Goal: Find specific page/section: Locate a particular part of the current website

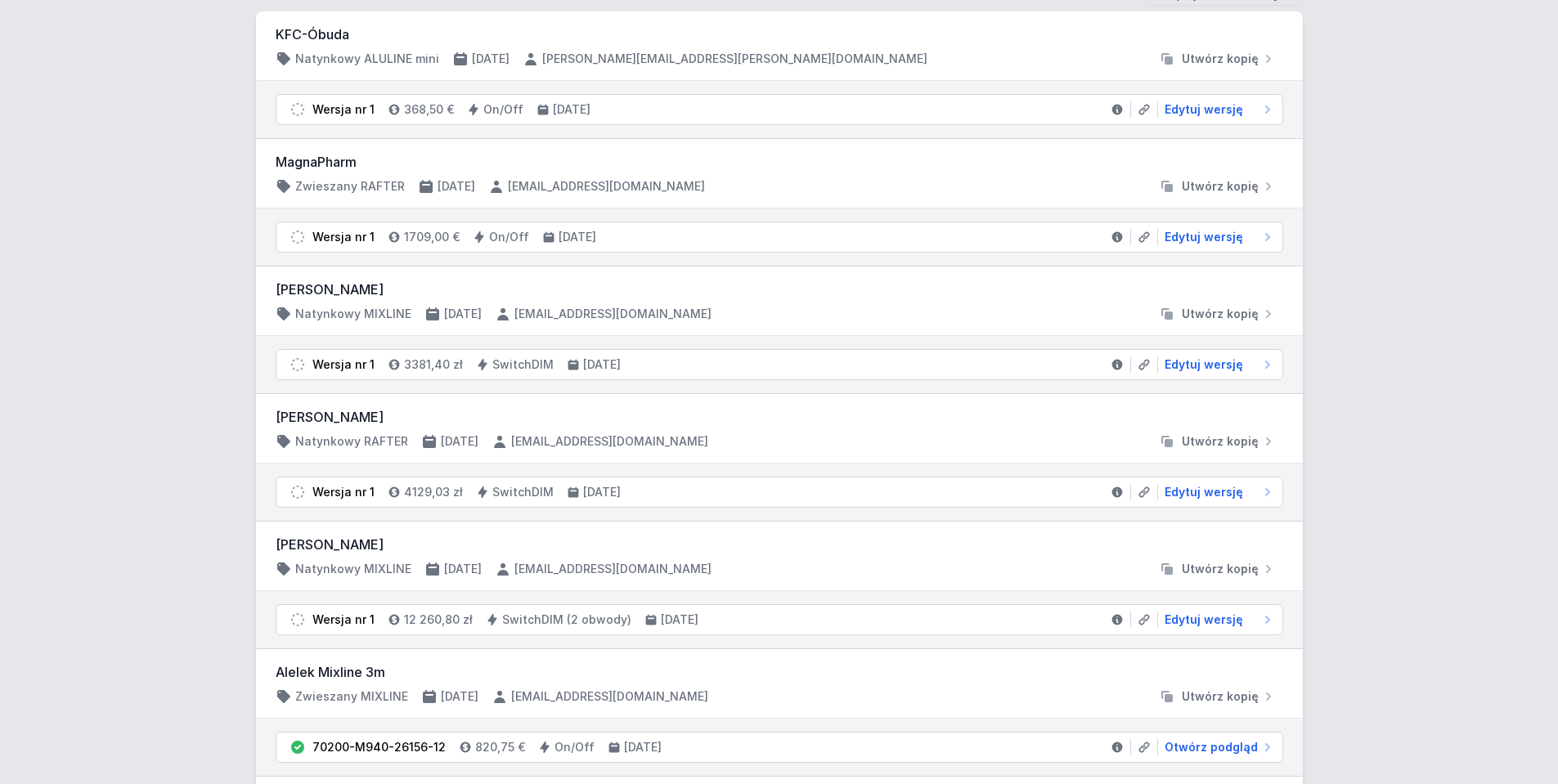
scroll to position [409, 0]
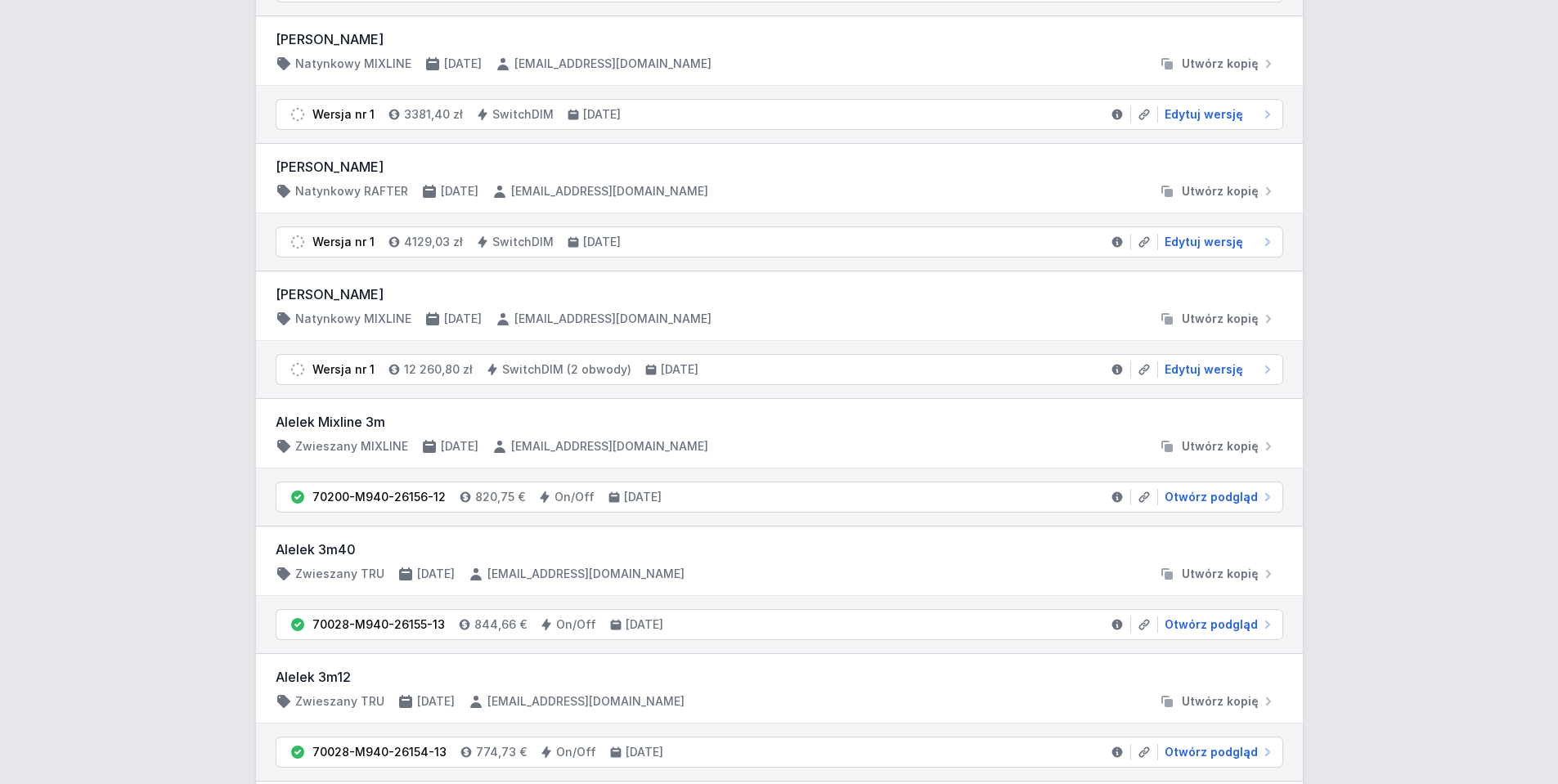
click at [1104, 180] on div "[PERSON_NAME] Natynkowy RAFTER [DATE] [EMAIL_ADDRESS][DOMAIN_NAME] Utwórz kopię" at bounding box center [779, 177] width 1008 height 42
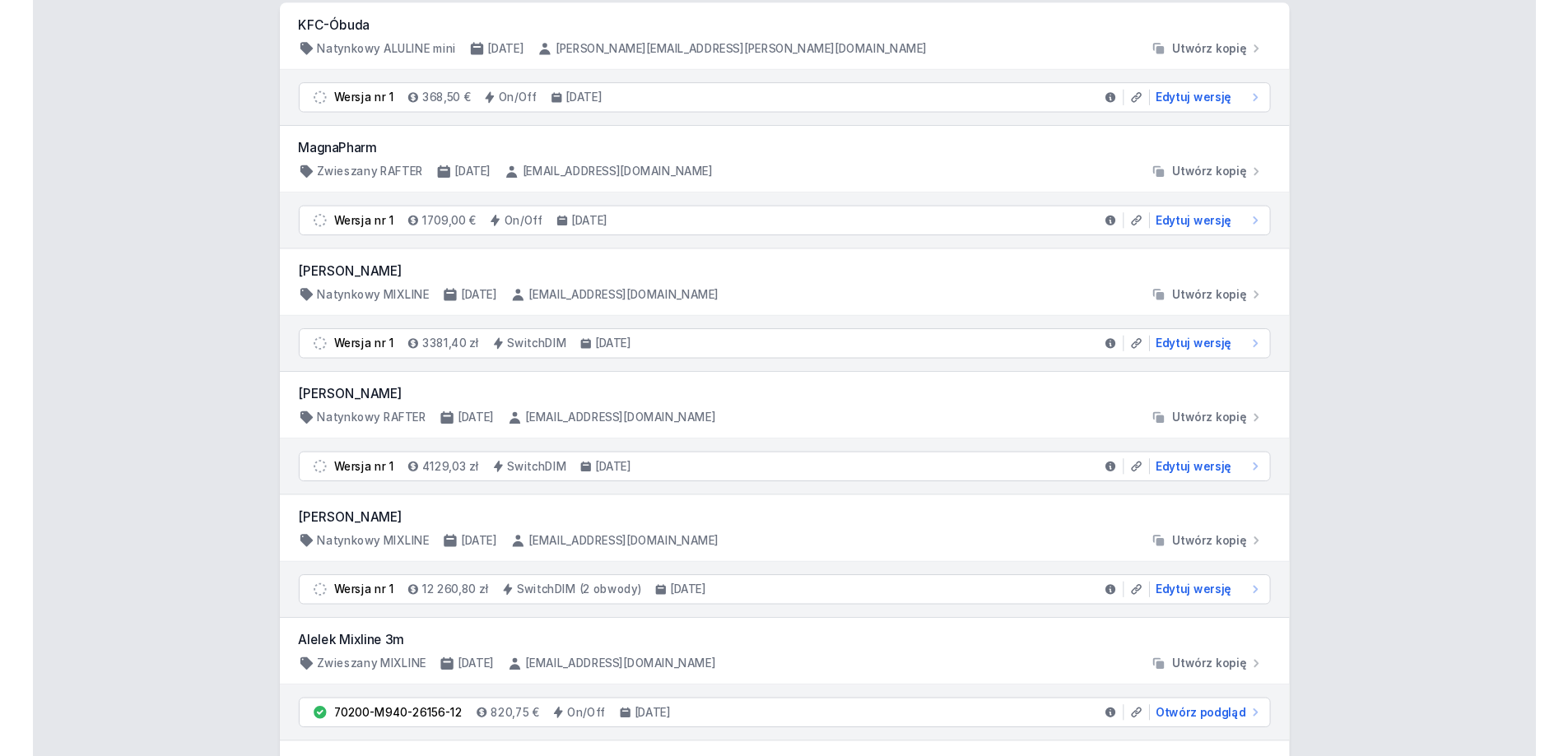
scroll to position [0, 0]
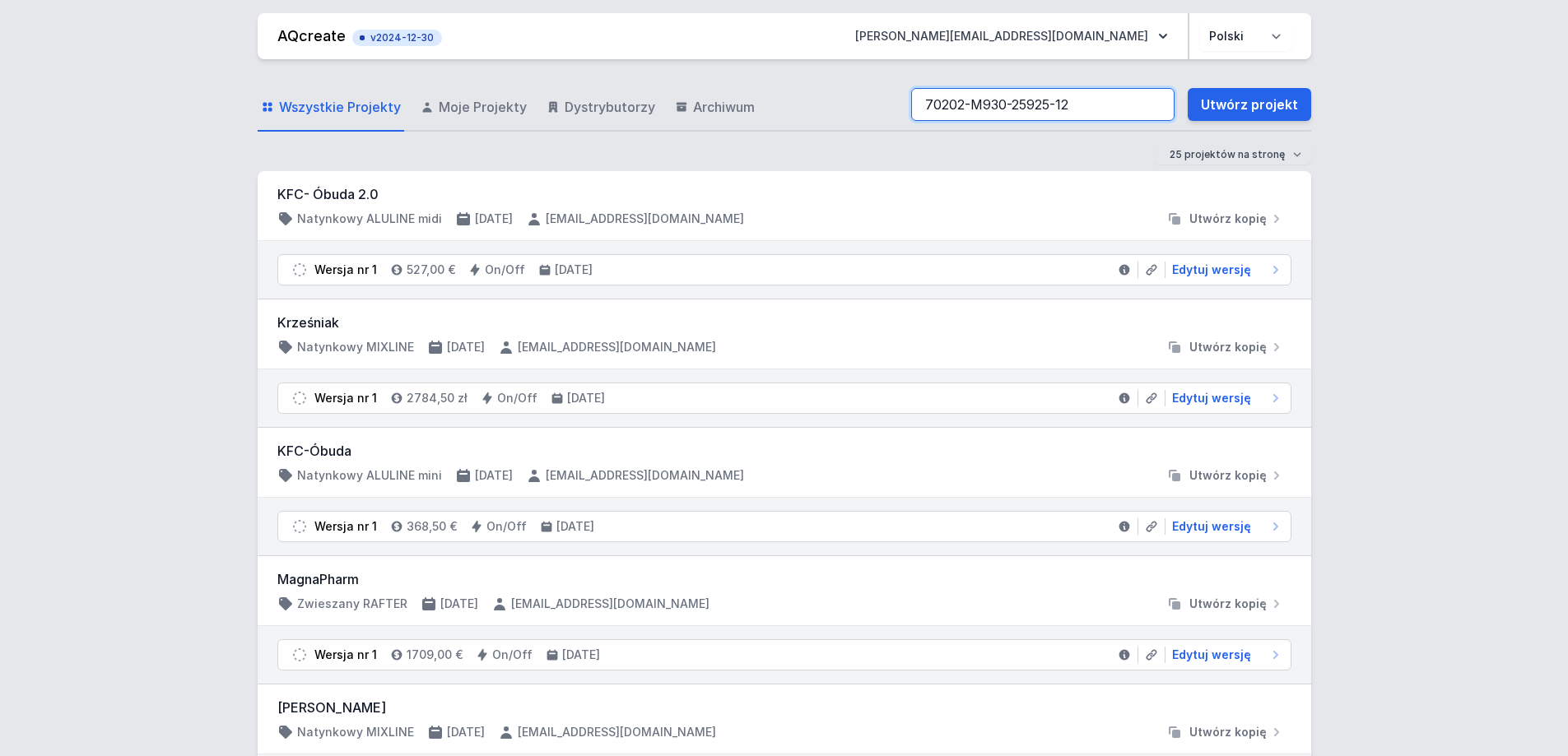
click at [1072, 106] on input "70202-M930-25925-12" at bounding box center [1042, 103] width 263 height 33
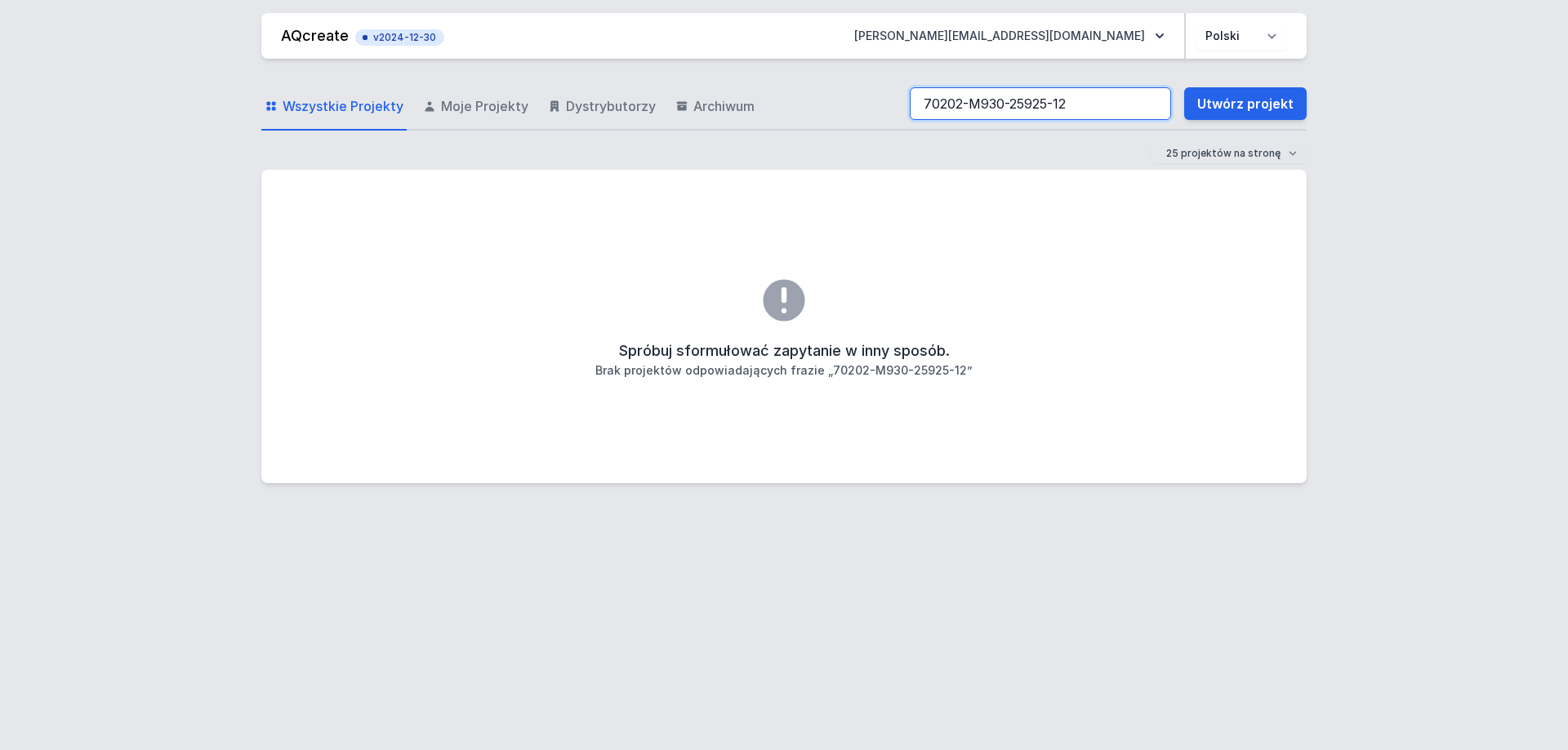
click at [1092, 101] on input "70202-M930-25925-12" at bounding box center [1040, 103] width 261 height 32
drag, startPoint x: 769, startPoint y: 73, endPoint x: 732, endPoint y: 71, distance: 37.1
click at [765, 72] on div "Wszystkie Projekty Moje Projekty Dystrybutorzy Archiwum 70202-M930-25925-12 Utw…" at bounding box center [784, 398] width 1046 height 679
paste input "search"
drag, startPoint x: 1080, startPoint y: 115, endPoint x: 884, endPoint y: 89, distance: 197.7
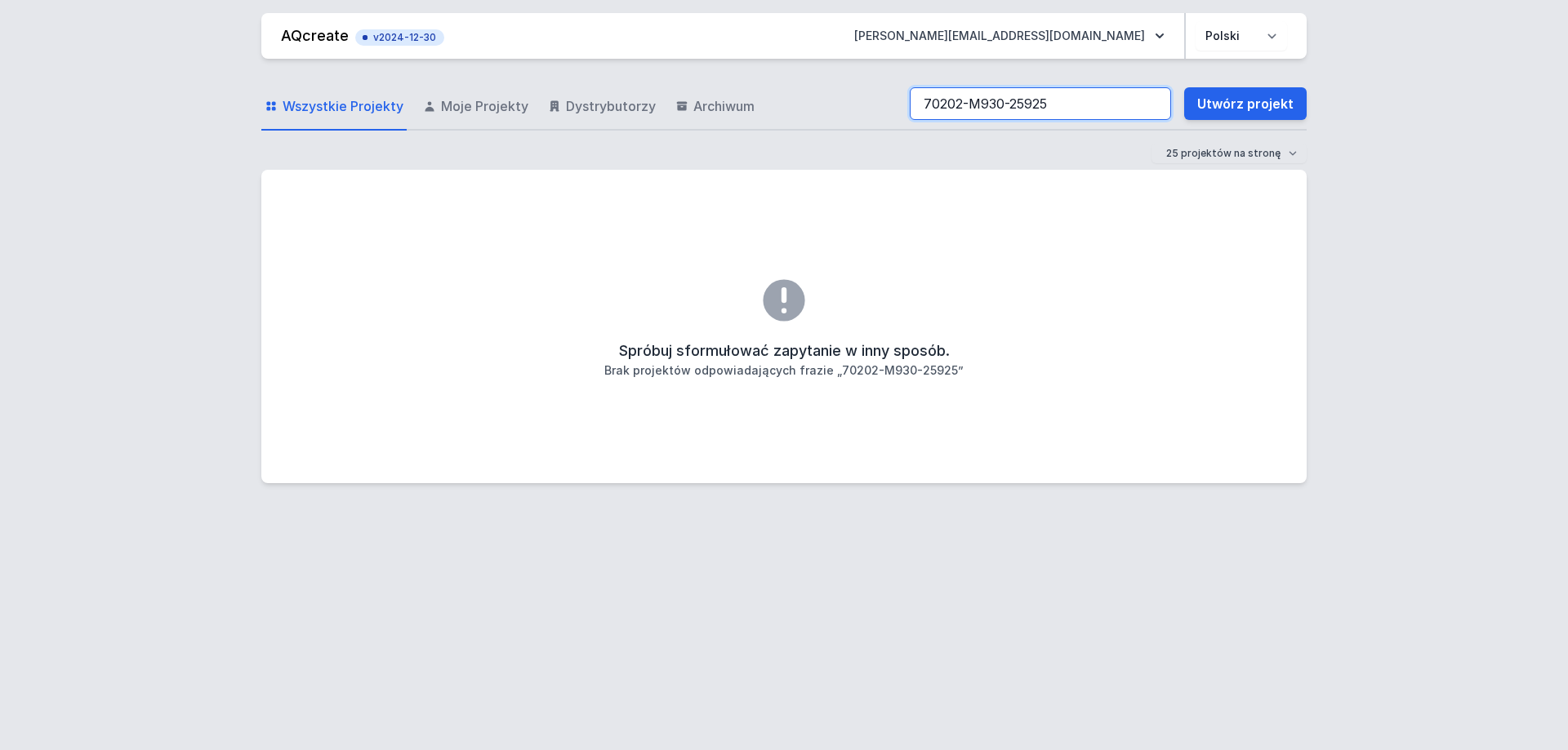
click at [891, 89] on div "Wszystkie Projekty Moje Projekty Dystrybutorzy Archiwum 70202-M930-25925 Utwórz…" at bounding box center [784, 104] width 1046 height 52
paste input "841-12"
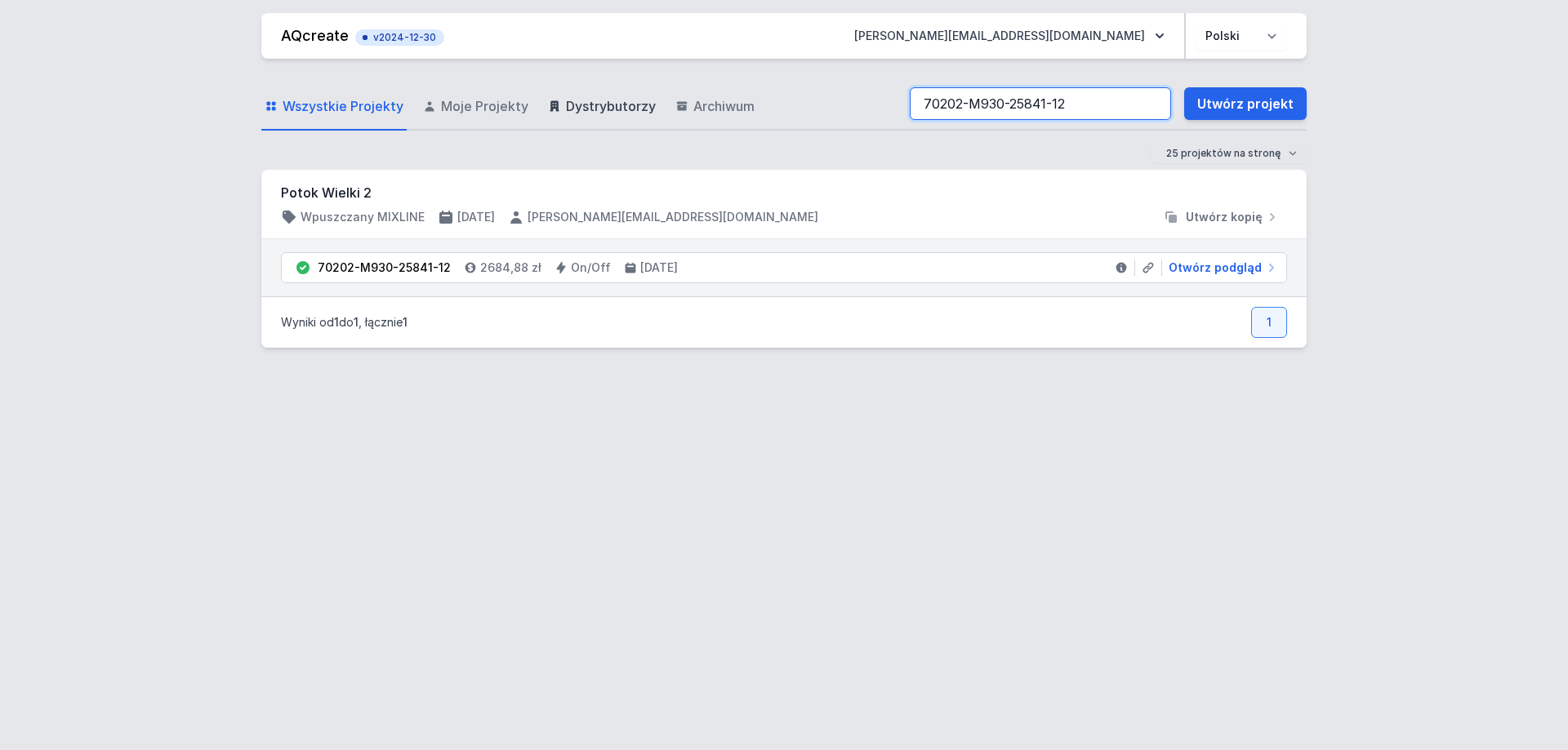
drag, startPoint x: 750, startPoint y: 94, endPoint x: 647, endPoint y: 97, distance: 103.0
click at [647, 97] on div "Wszystkie Projekty Moje Projekty Dystrybutorzy Archiwum 70202-M930-25841-12 Utw…" at bounding box center [784, 104] width 1046 height 52
paste input "925"
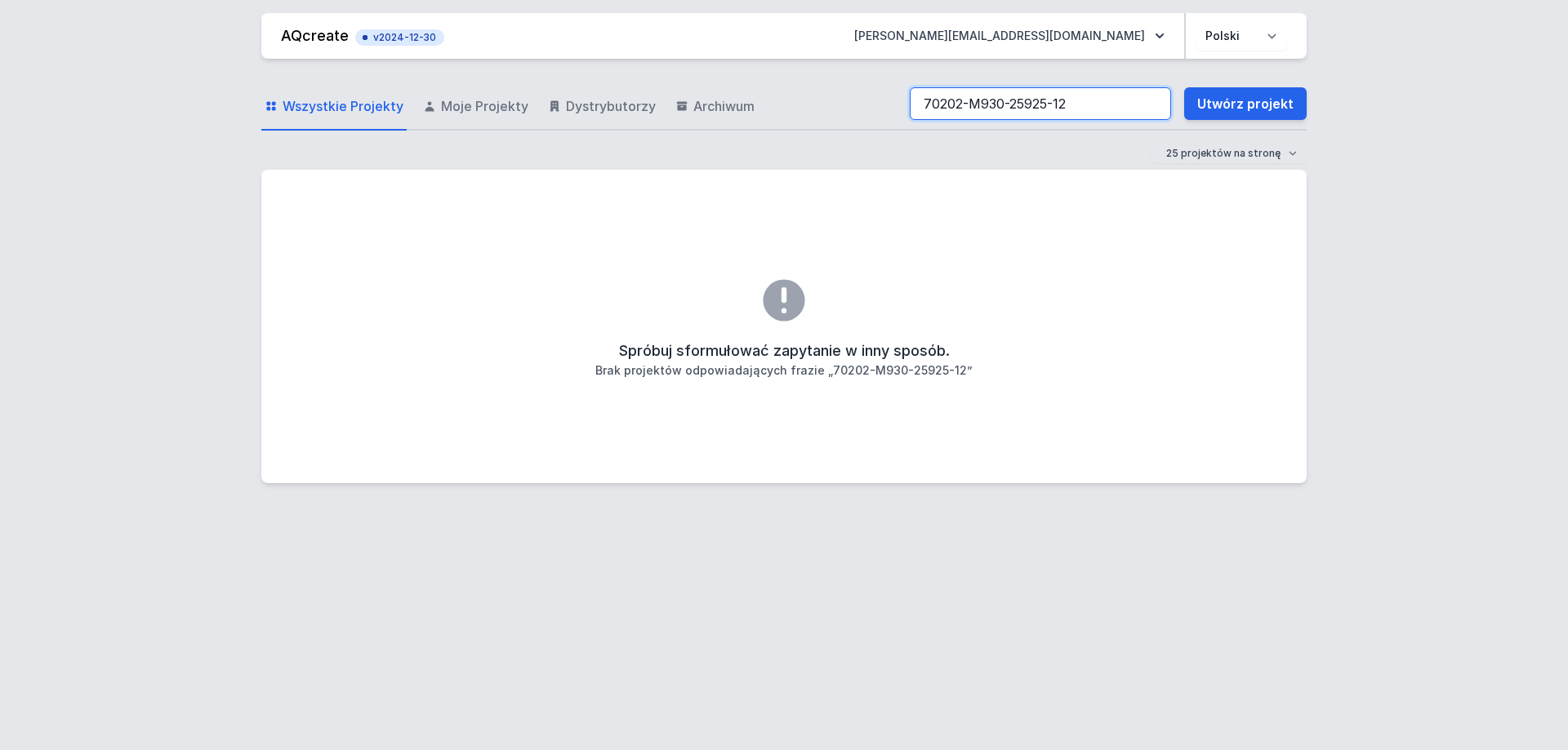
drag, startPoint x: 1081, startPoint y: 100, endPoint x: 645, endPoint y: 155, distance: 439.5
click at [765, 106] on div "Wszystkie Projekty Moje Projekty Dystrybutorzy Archiwum 70202-M930-25925-12 Utw…" at bounding box center [784, 104] width 1046 height 52
paste input "841"
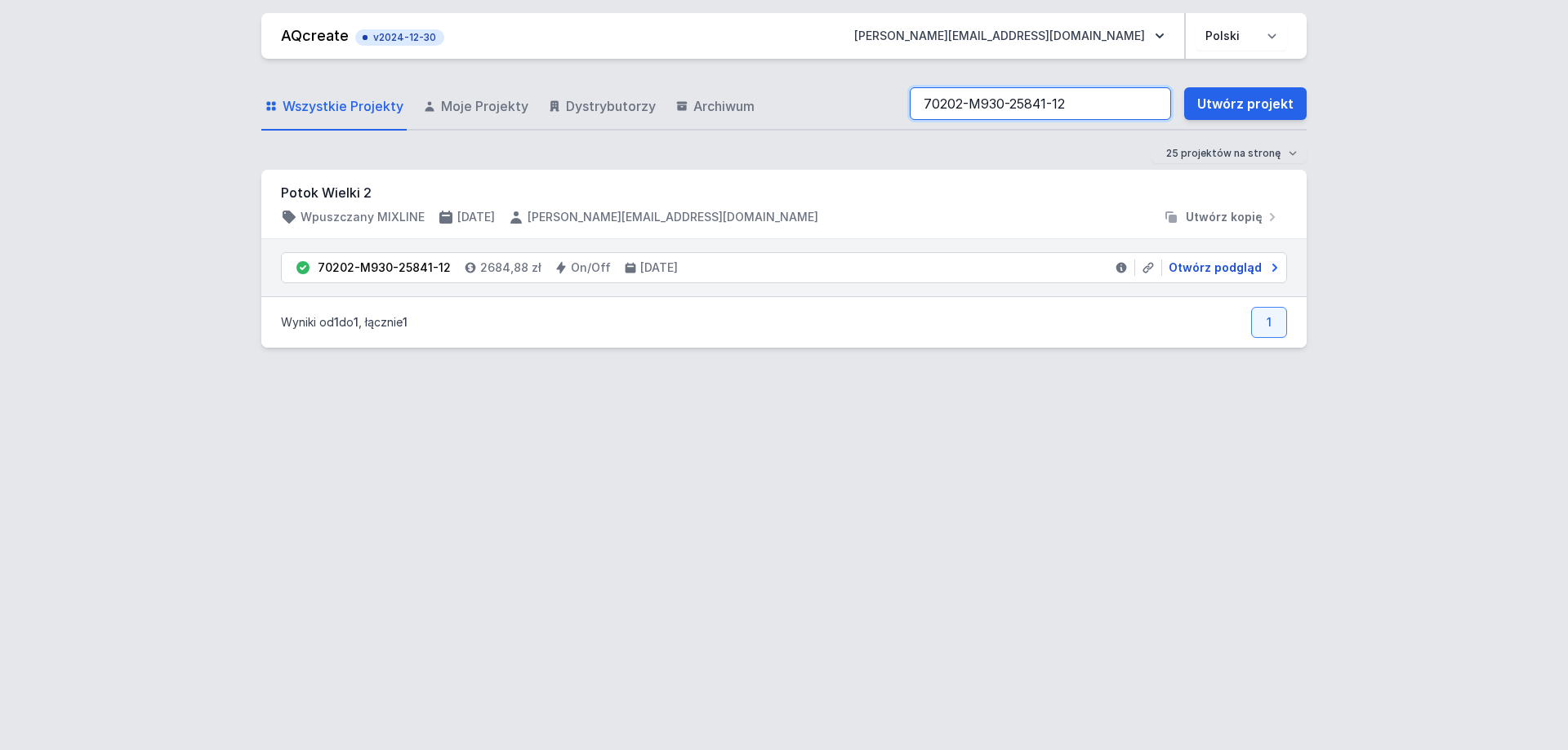
type input "70202-M930-25841-12"
click at [1203, 266] on span "Otwórz podgląd" at bounding box center [1215, 268] width 93 height 17
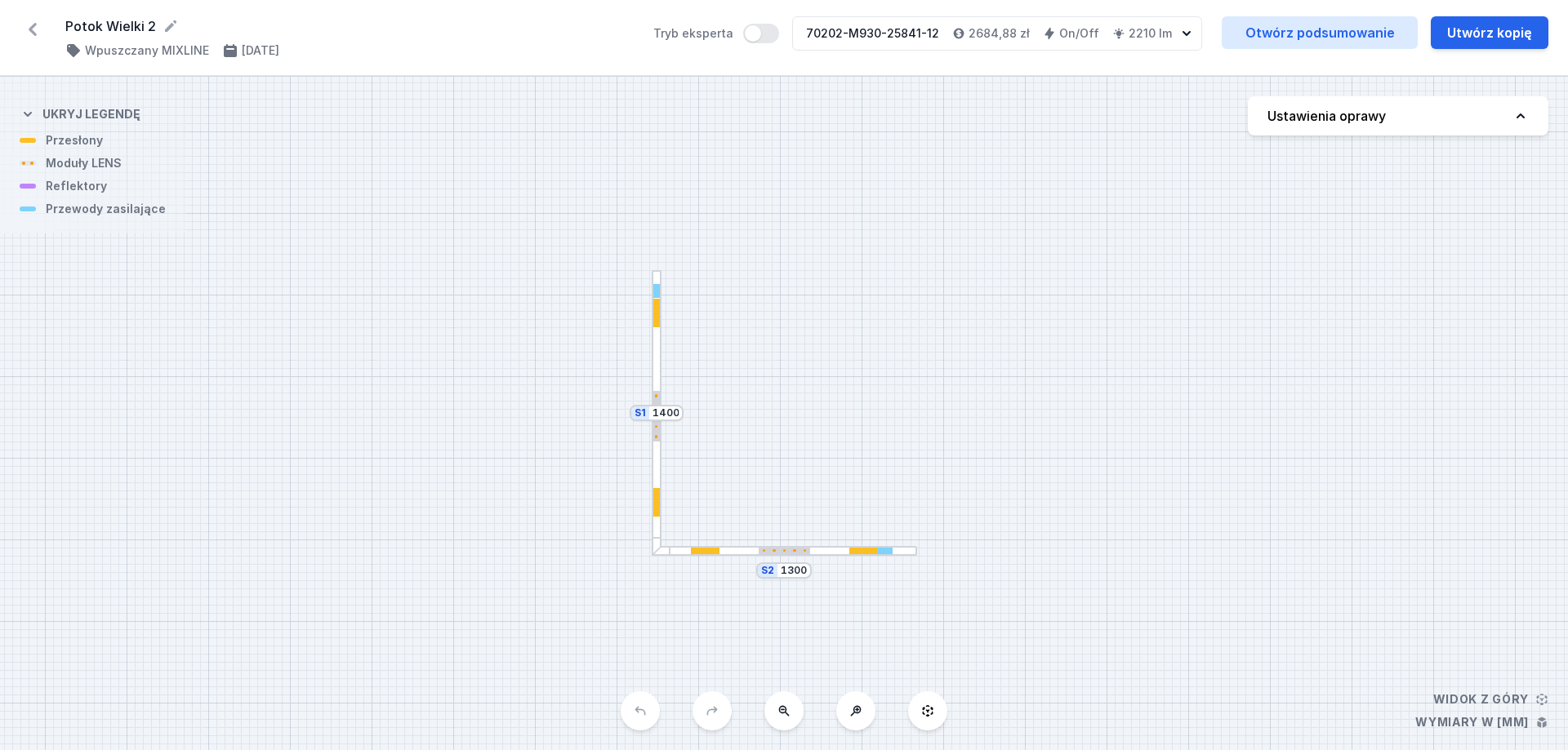
click at [784, 552] on div at bounding box center [784, 551] width 52 height 8
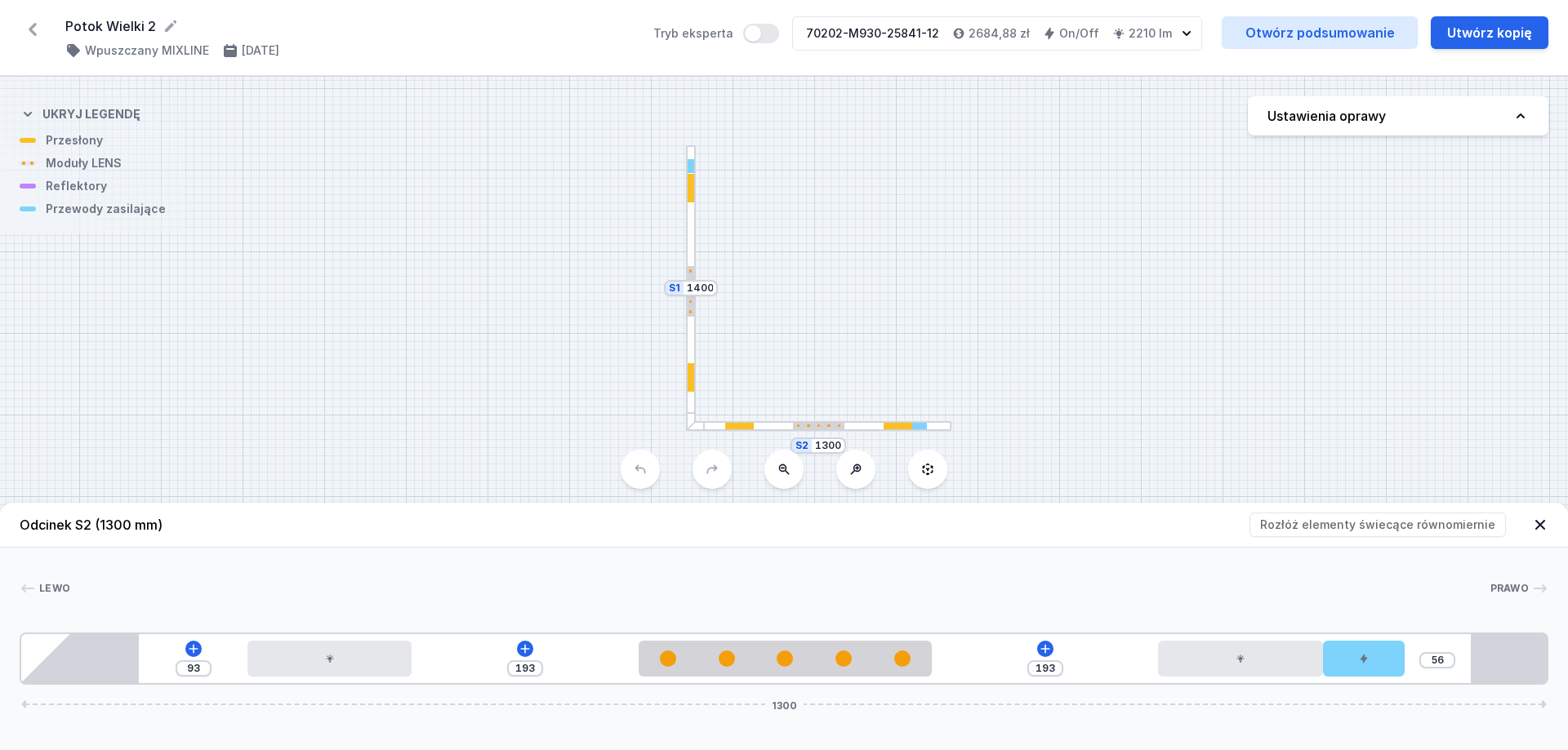
drag, startPoint x: 810, startPoint y: 209, endPoint x: 795, endPoint y: 79, distance: 130.9
click at [795, 79] on div "S2 1300 S1 1400" at bounding box center [784, 413] width 1568 height 674
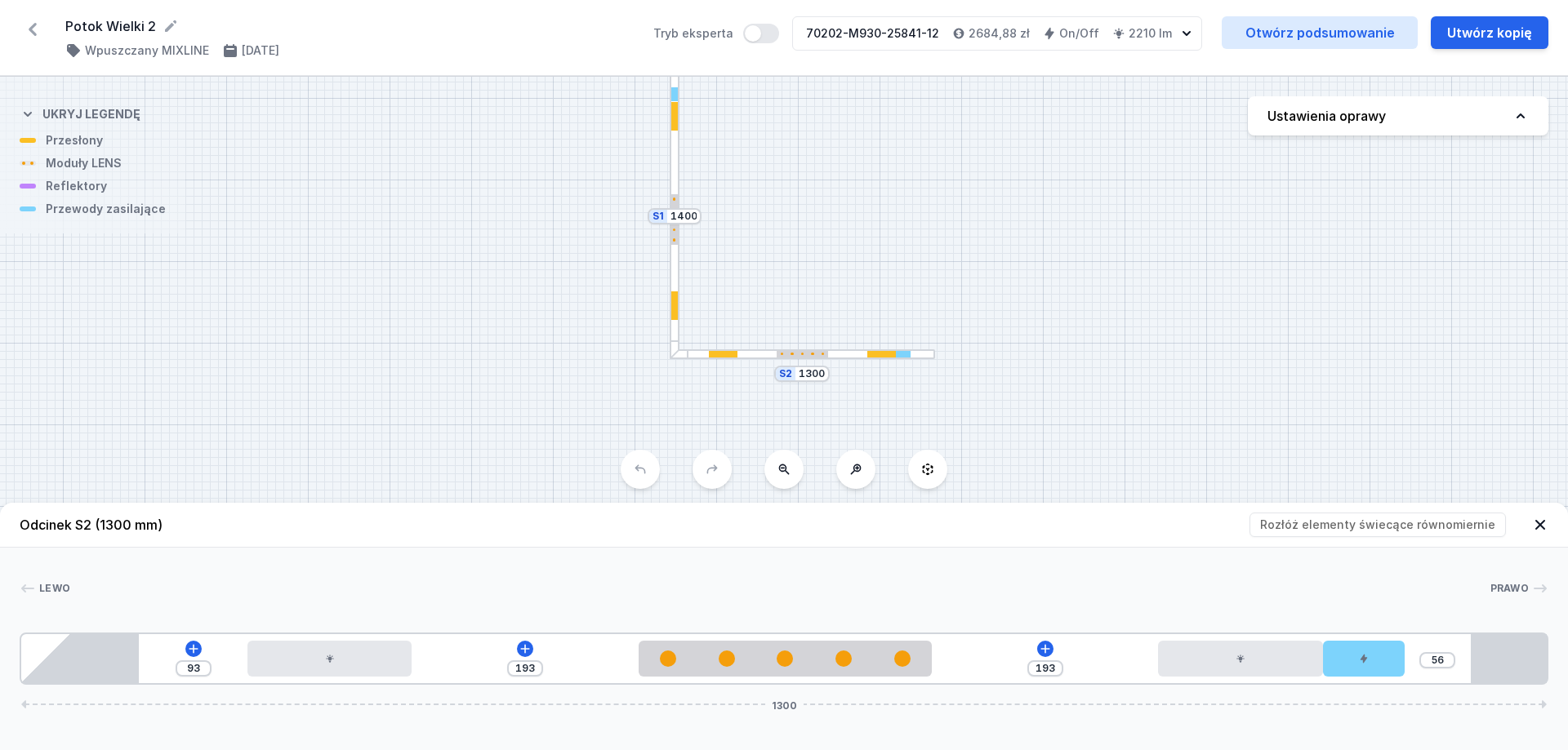
click at [676, 195] on div at bounding box center [675, 220] width 8 height 52
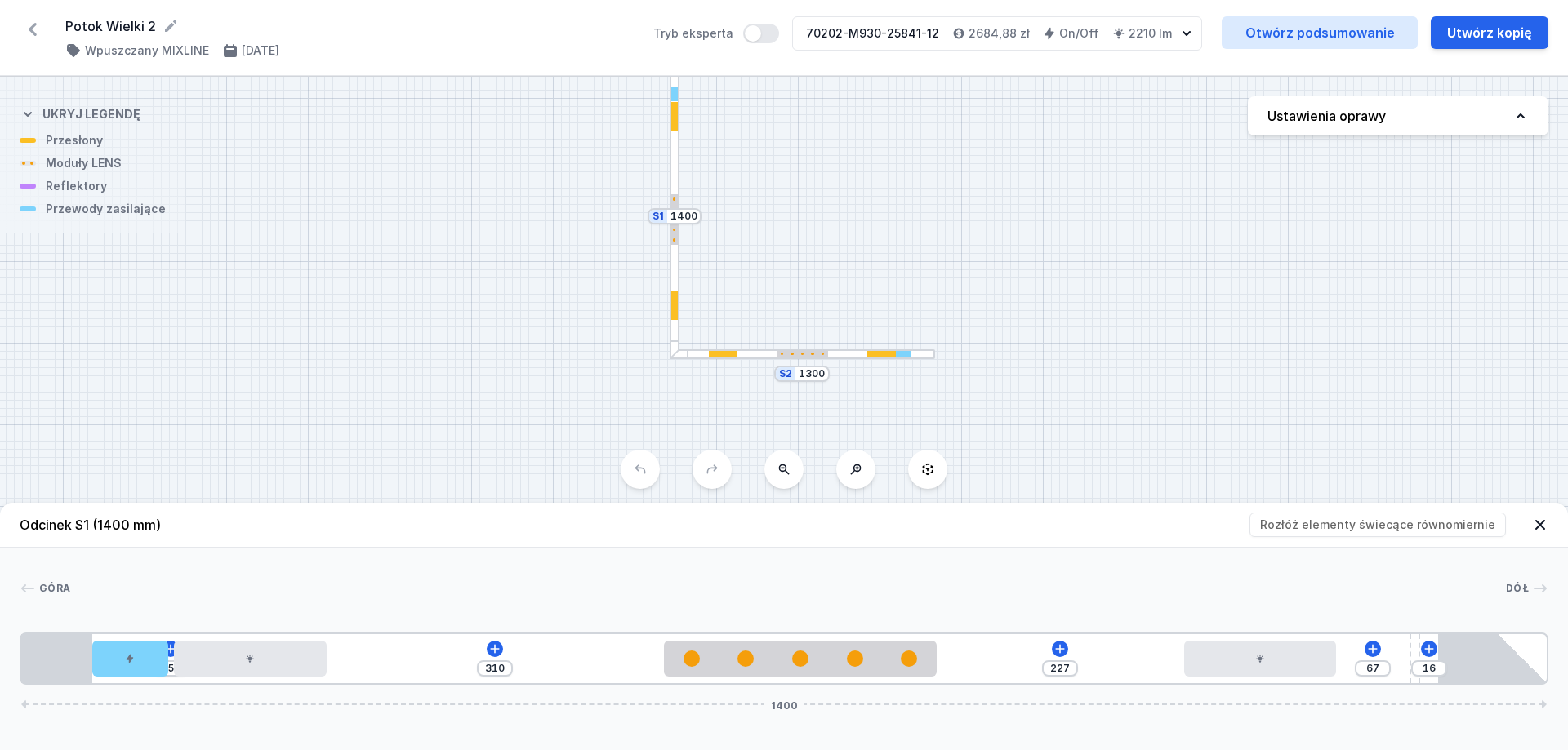
click at [815, 363] on div "S2 1300 S1 1400" at bounding box center [784, 413] width 1568 height 674
drag, startPoint x: 895, startPoint y: 357, endPoint x: 1114, endPoint y: 574, distance: 308.3
click at [896, 357] on div at bounding box center [882, 355] width 28 height 8
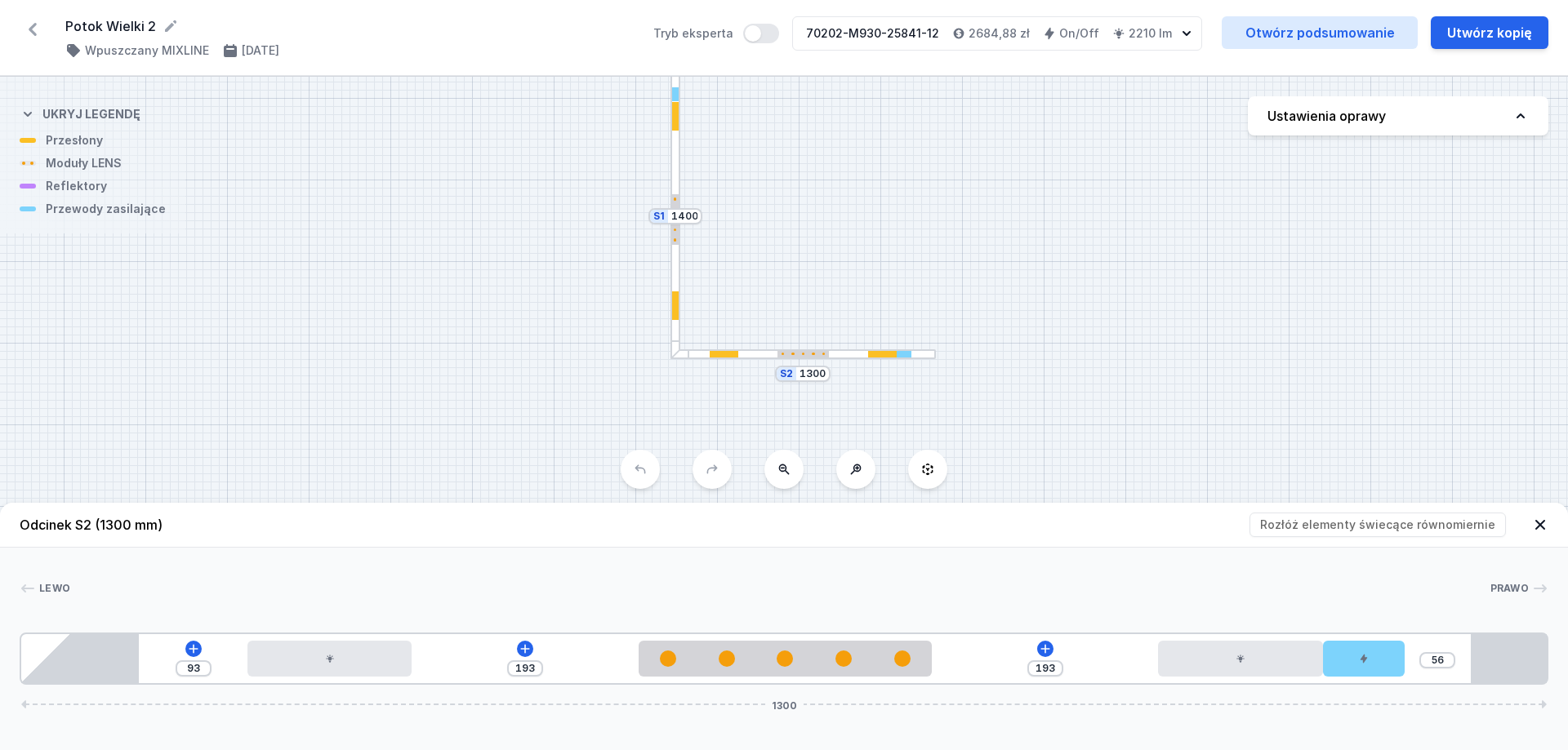
drag, startPoint x: 780, startPoint y: 352, endPoint x: 769, endPoint y: 378, distance: 28.2
click at [771, 380] on div "S2 1300 S1 1400" at bounding box center [784, 413] width 1568 height 674
drag, startPoint x: 772, startPoint y: 283, endPoint x: 761, endPoint y: 315, distance: 33.8
click at [761, 315] on div "S2 1300 S1 1400" at bounding box center [784, 413] width 1568 height 674
click at [662, 292] on div at bounding box center [665, 248] width 11 height 286
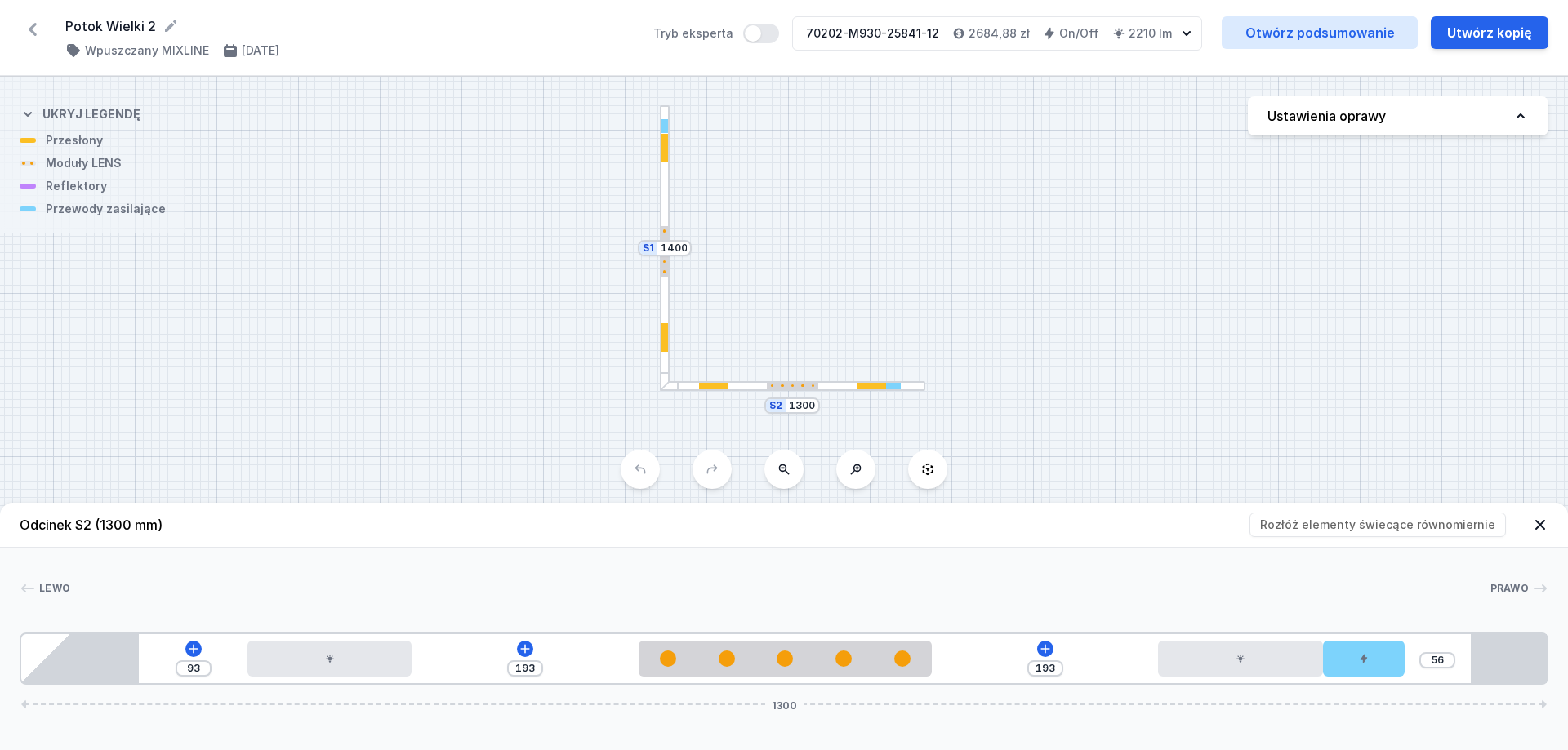
type input "16"
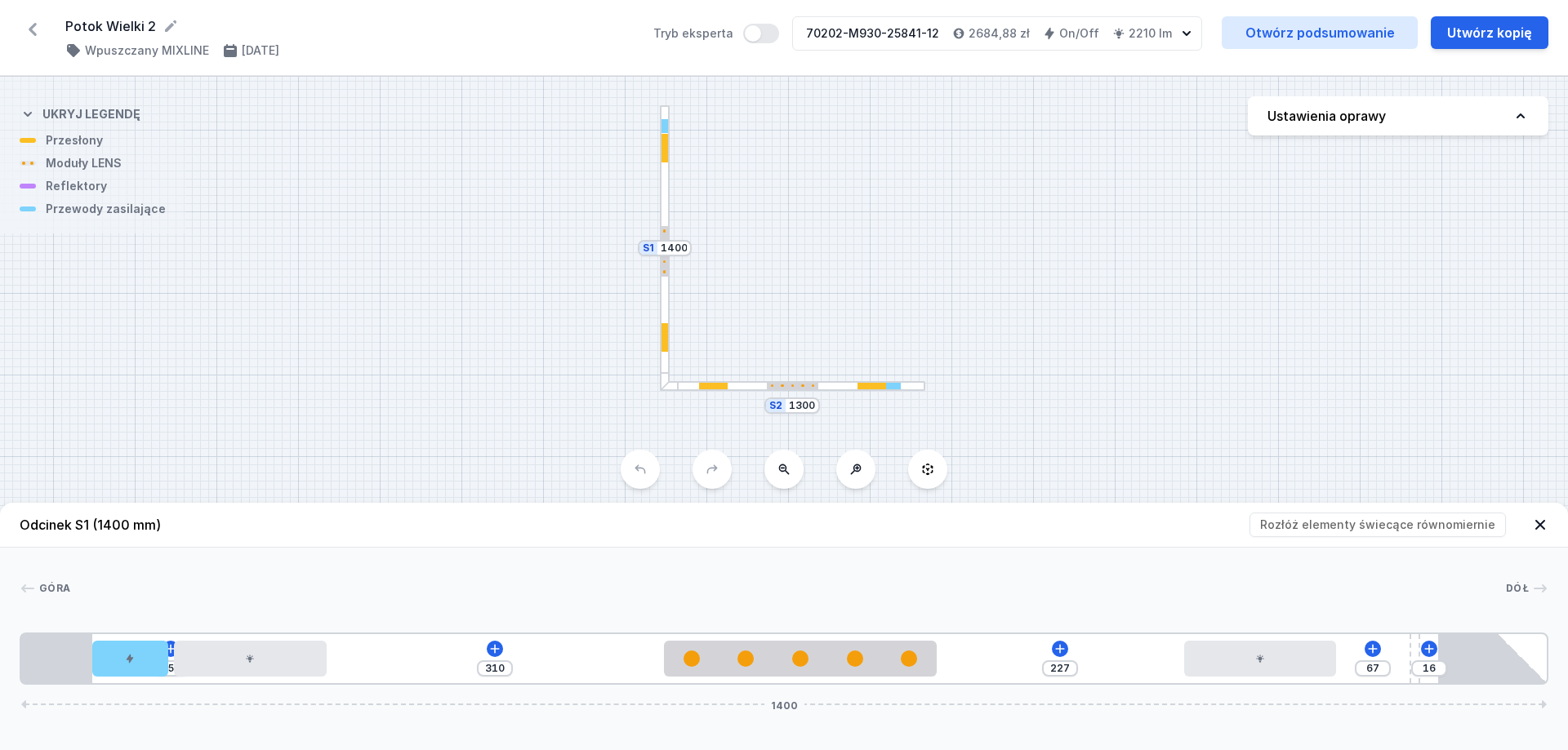
click at [632, 289] on div "S2 1300 S1 1400" at bounding box center [784, 413] width 1568 height 674
drag, startPoint x: 775, startPoint y: 282, endPoint x: 845, endPoint y: 260, distance: 73.4
click at [845, 260] on div "S2 1300 S1 1400" at bounding box center [784, 413] width 1568 height 674
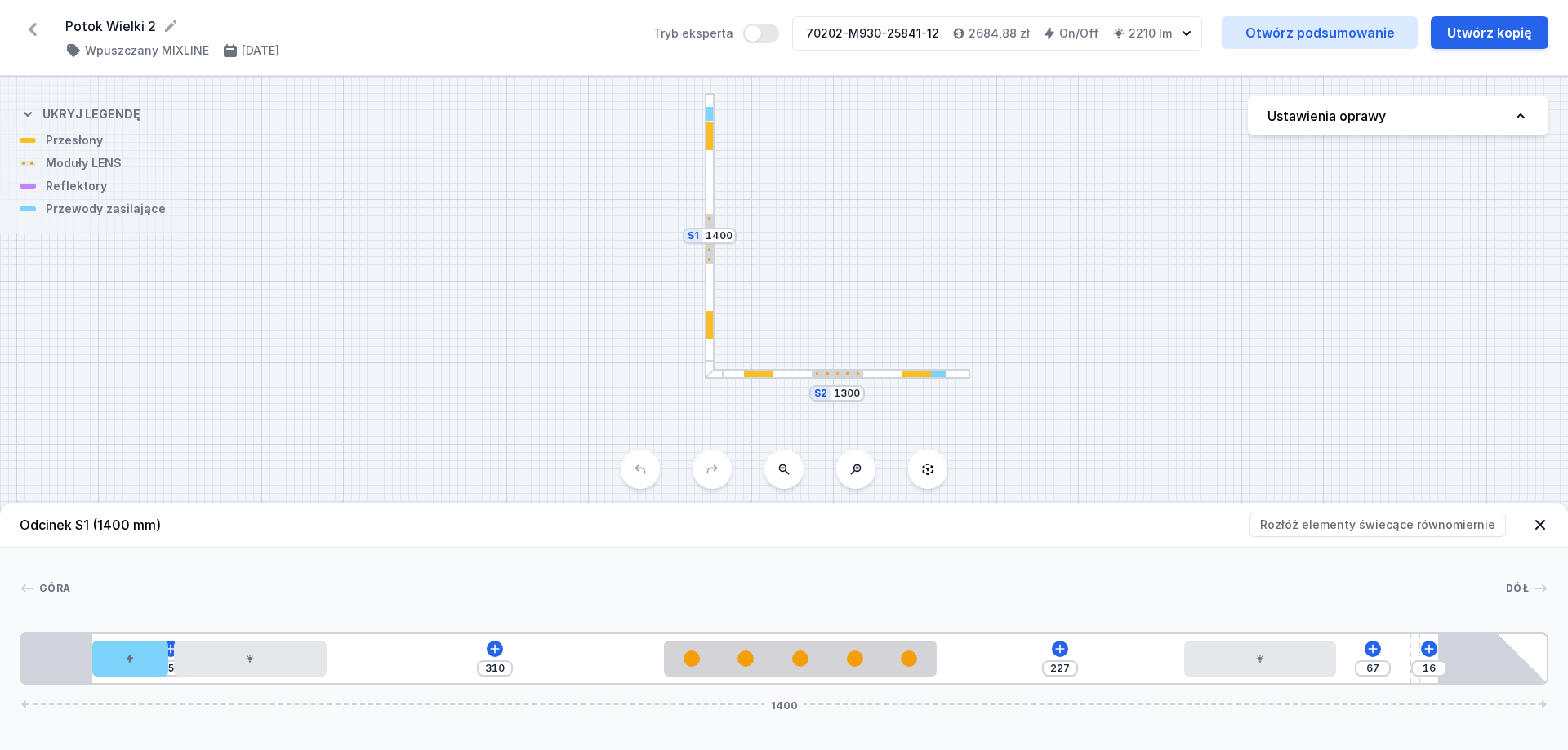
drag, startPoint x: 810, startPoint y: 271, endPoint x: 799, endPoint y: 278, distance: 13.0
click at [799, 278] on div "S2 1300 S1 1400" at bounding box center [784, 413] width 1568 height 674
drag, startPoint x: 975, startPoint y: -19, endPoint x: 474, endPoint y: 13, distance: 502.0
click at [512, 30] on div "Potok Wielki 2 ( 9112 /v 1 ) Wpuszczany MIXLINE 16.12.2024 Tryb eksperta 70202-…" at bounding box center [784, 38] width 1568 height 76
click at [810, 121] on div "S2 1300 S1 1400" at bounding box center [784, 413] width 1568 height 674
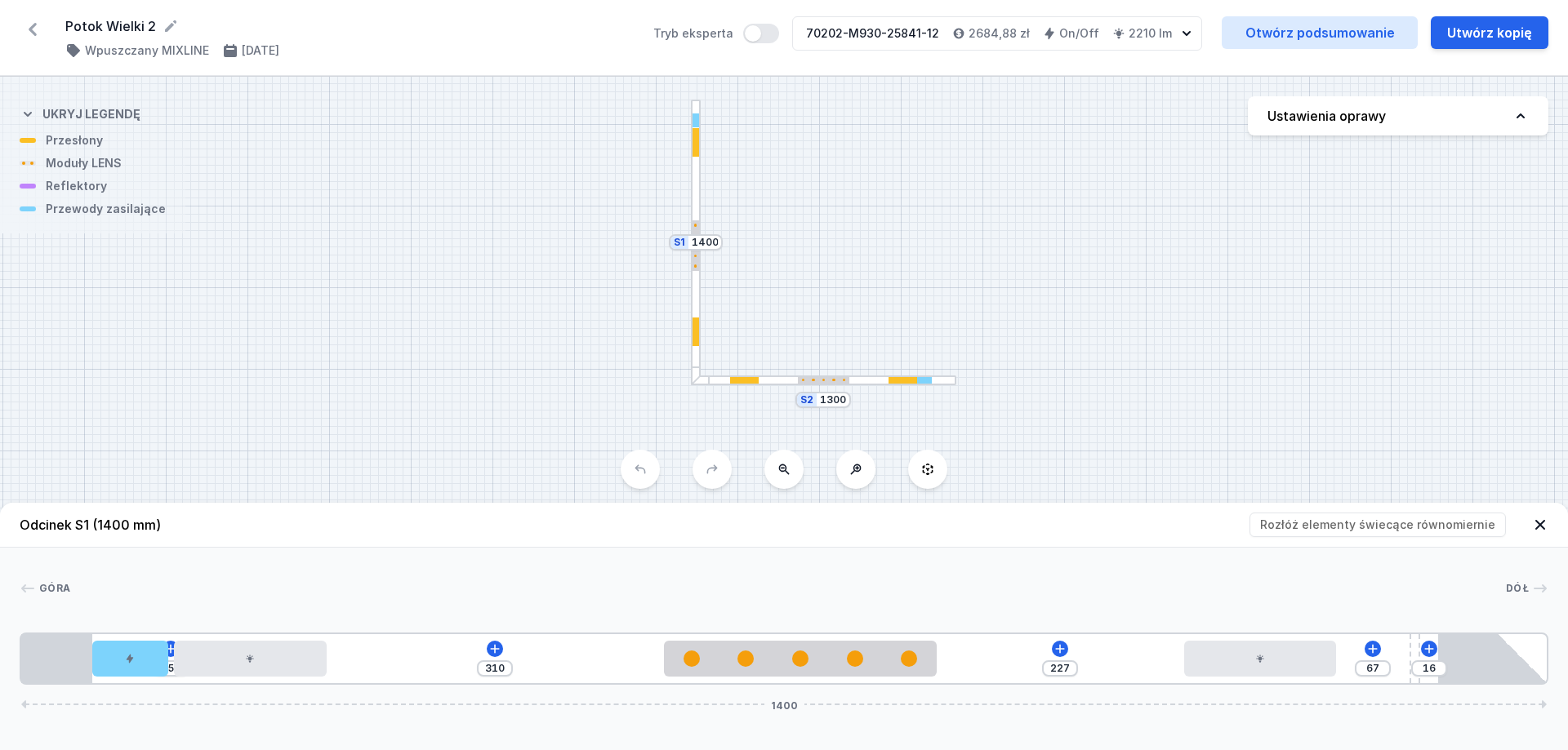
click at [1023, 310] on div "S2 1300 S1 1400" at bounding box center [784, 413] width 1568 height 674
